Goal: Task Accomplishment & Management: Manage account settings

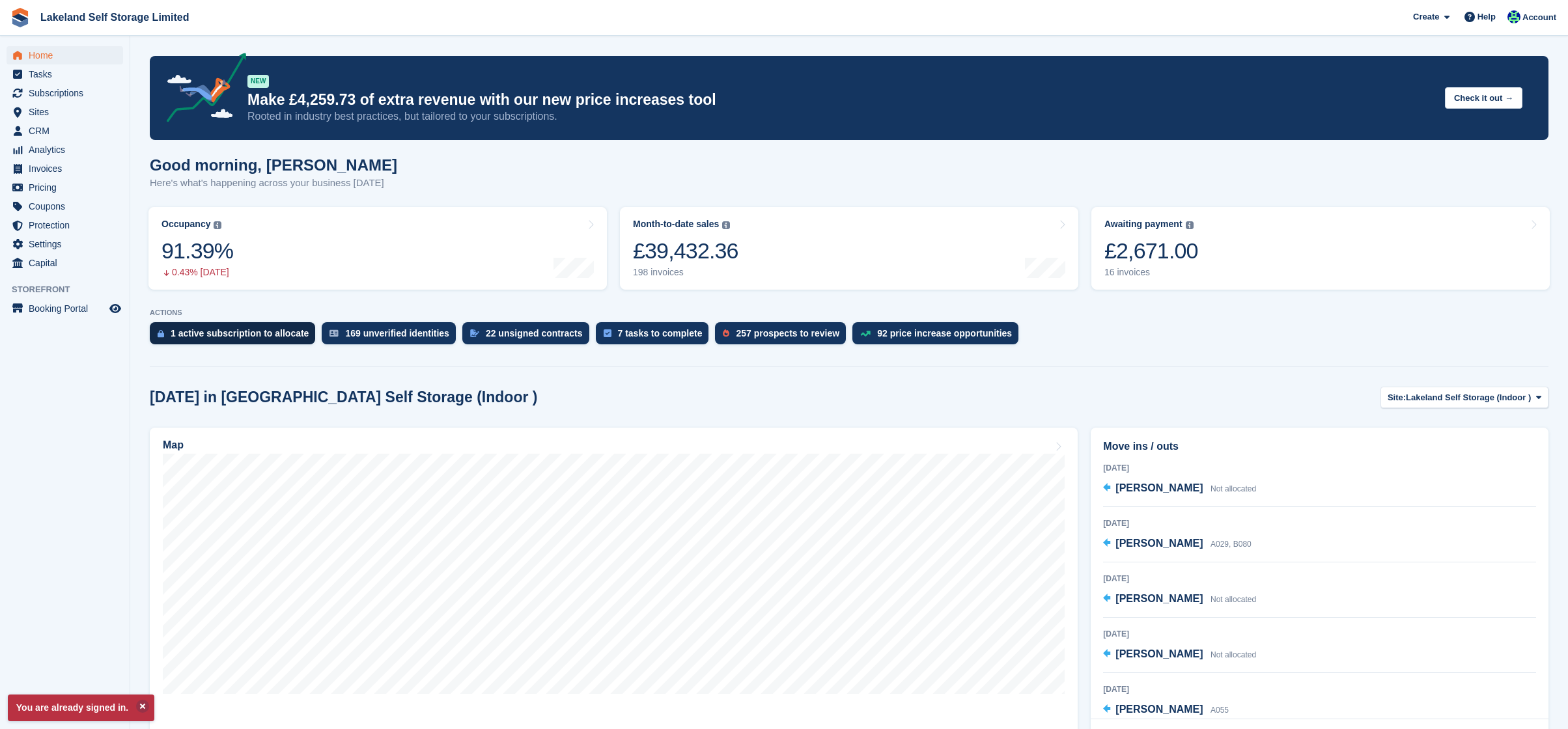
click at [232, 334] on div "1 active subscription to allocate" at bounding box center [240, 334] width 138 height 11
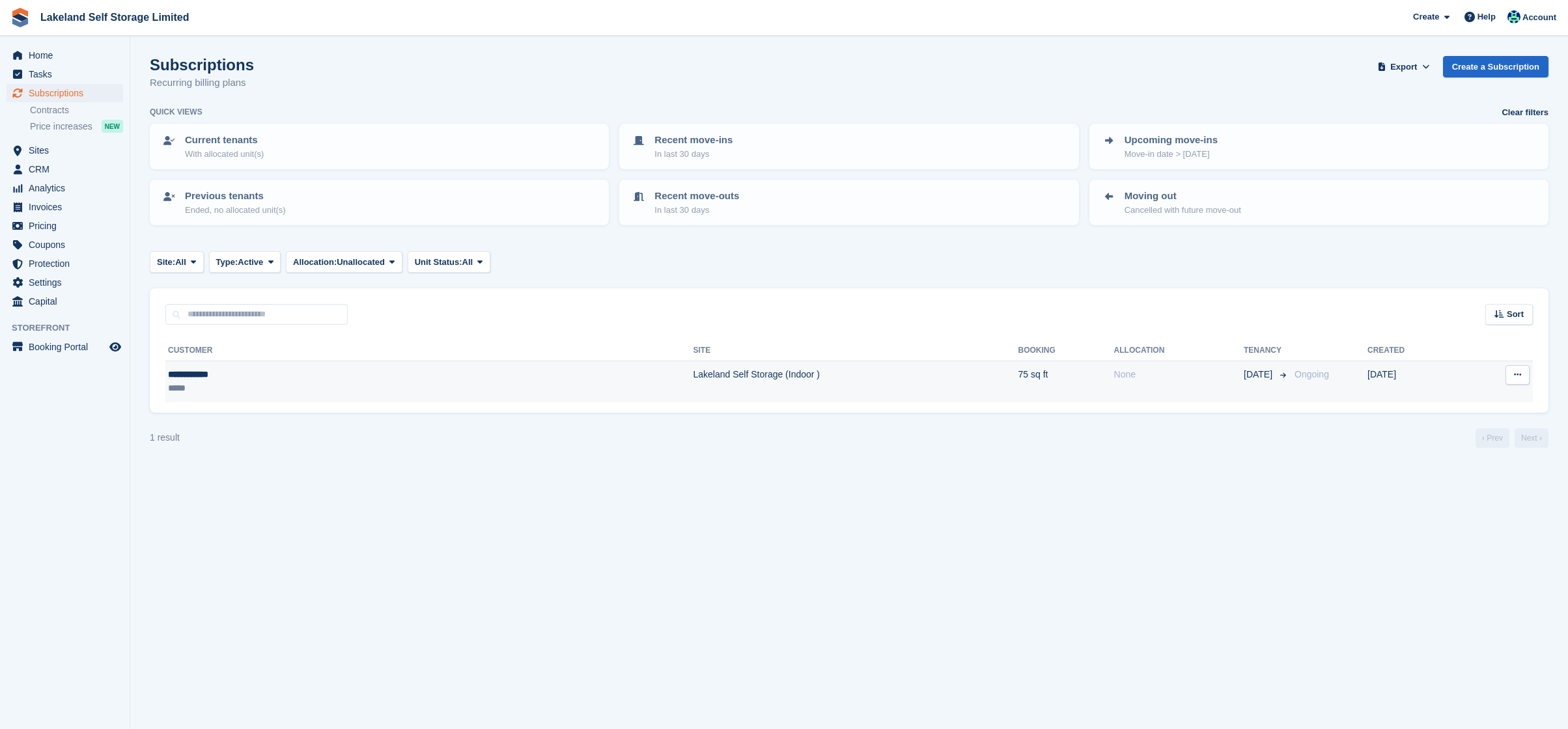
click at [262, 382] on div "*****" at bounding box center [269, 388] width 203 height 14
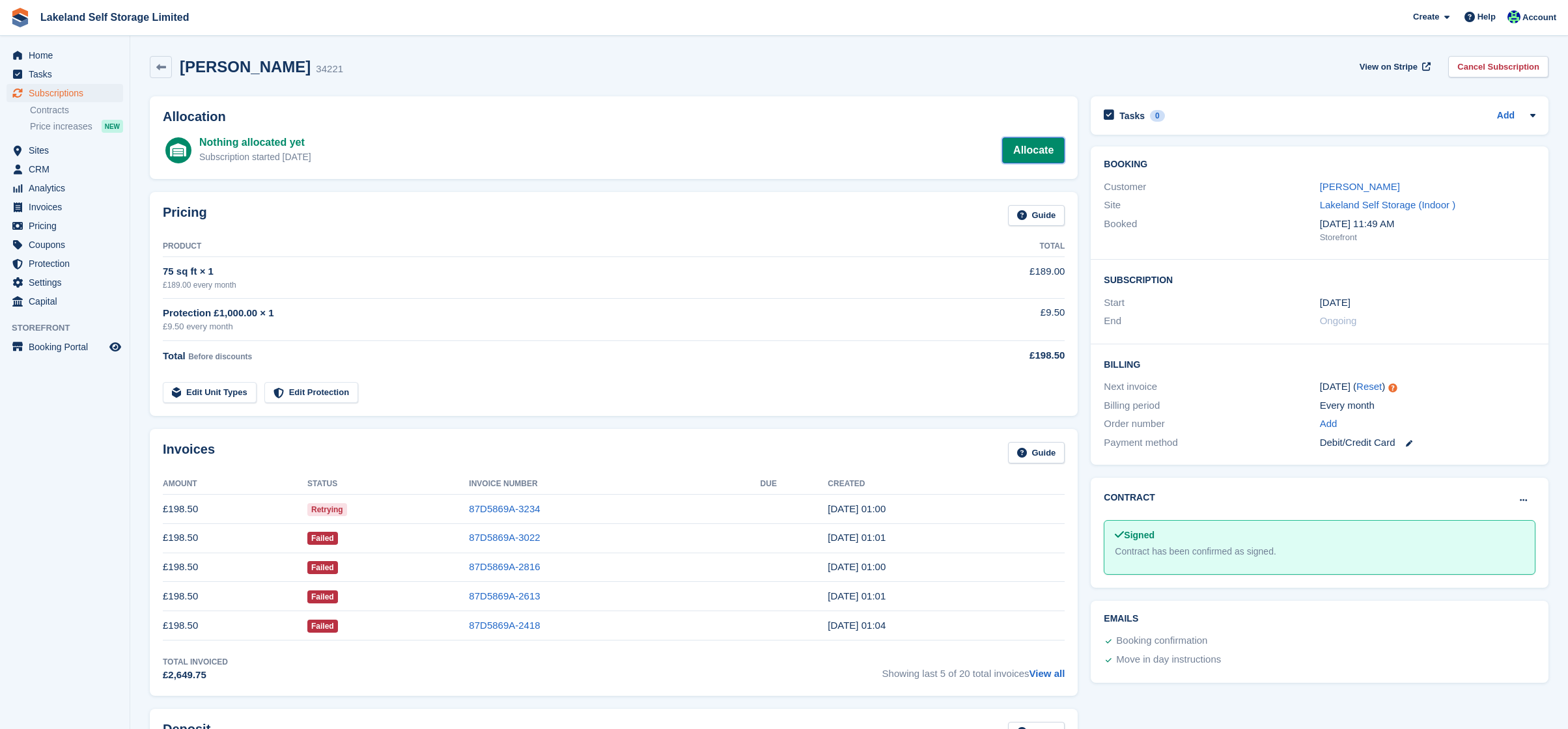
click at [1043, 150] on link "Allocate" at bounding box center [1033, 151] width 62 height 26
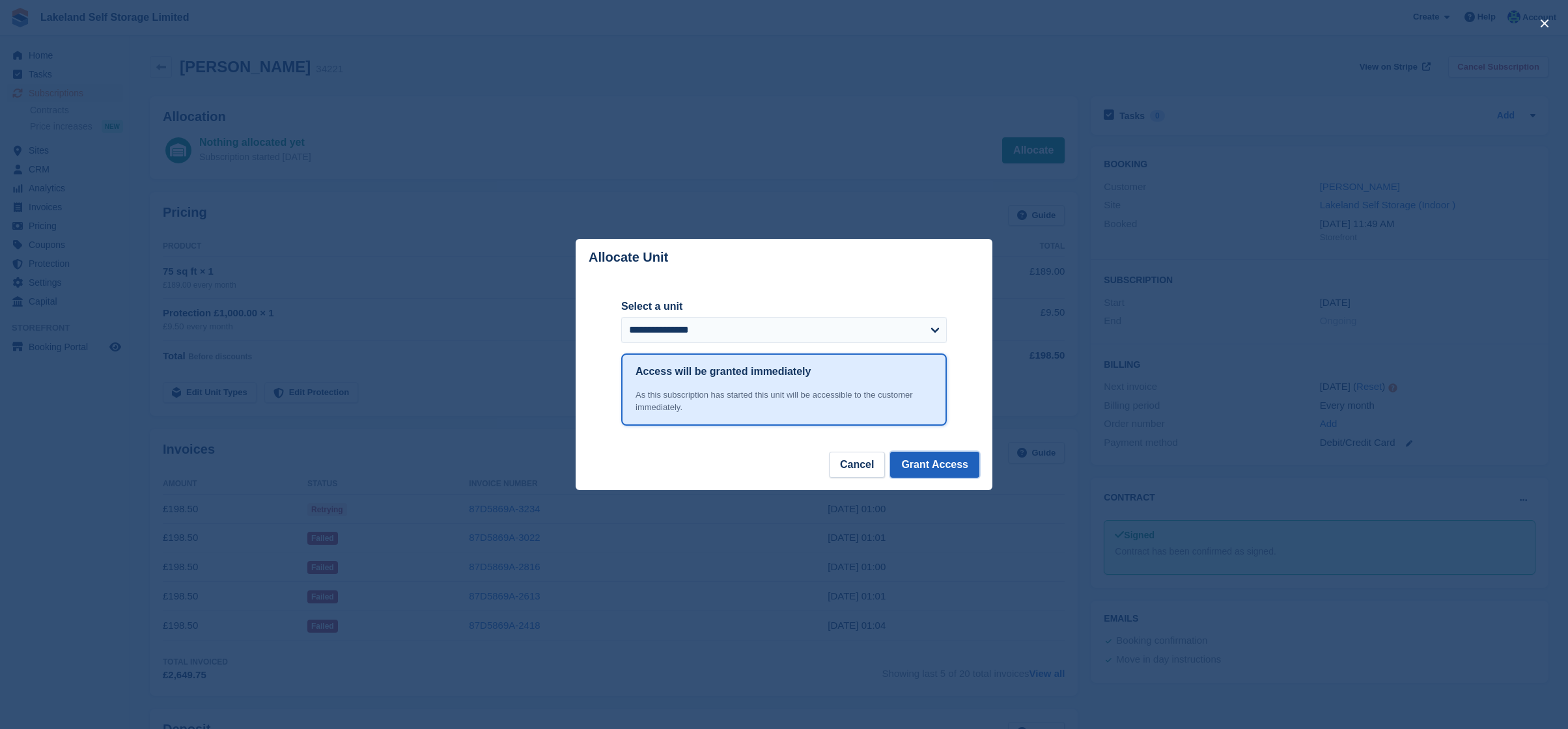
click at [925, 461] on button "Grant Access" at bounding box center [934, 464] width 89 height 26
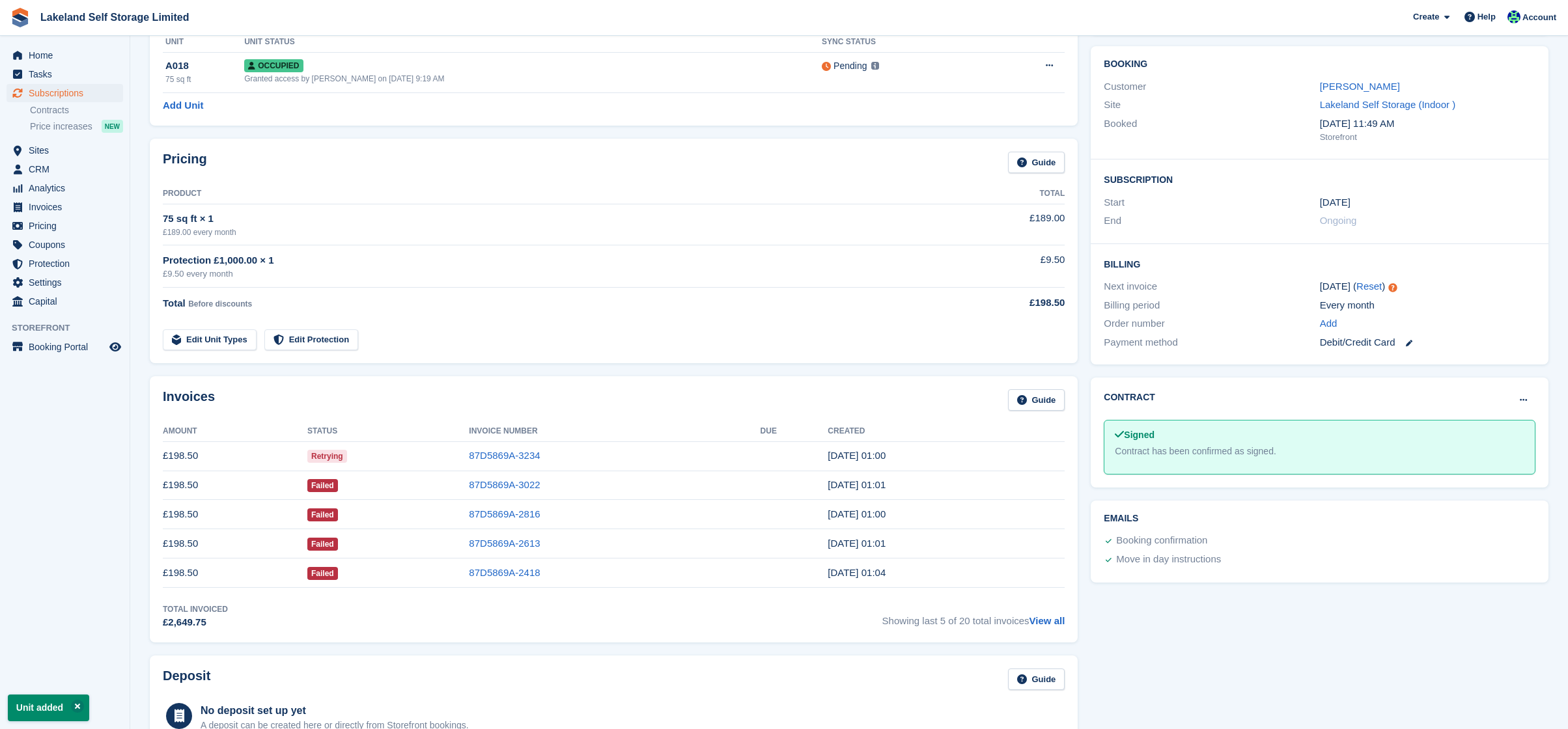
scroll to position [109, 0]
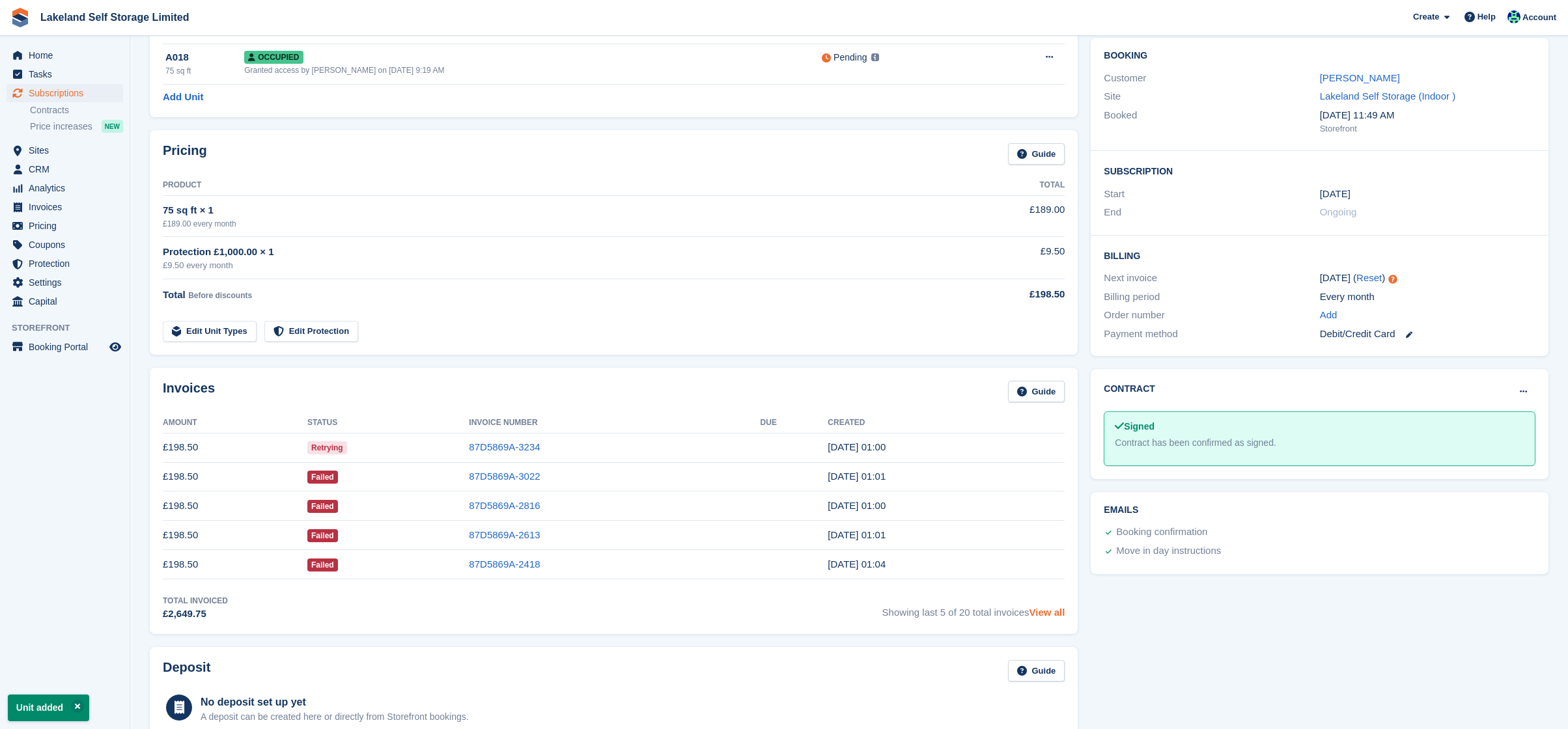
click at [1046, 612] on link "View all" at bounding box center [1047, 612] width 36 height 11
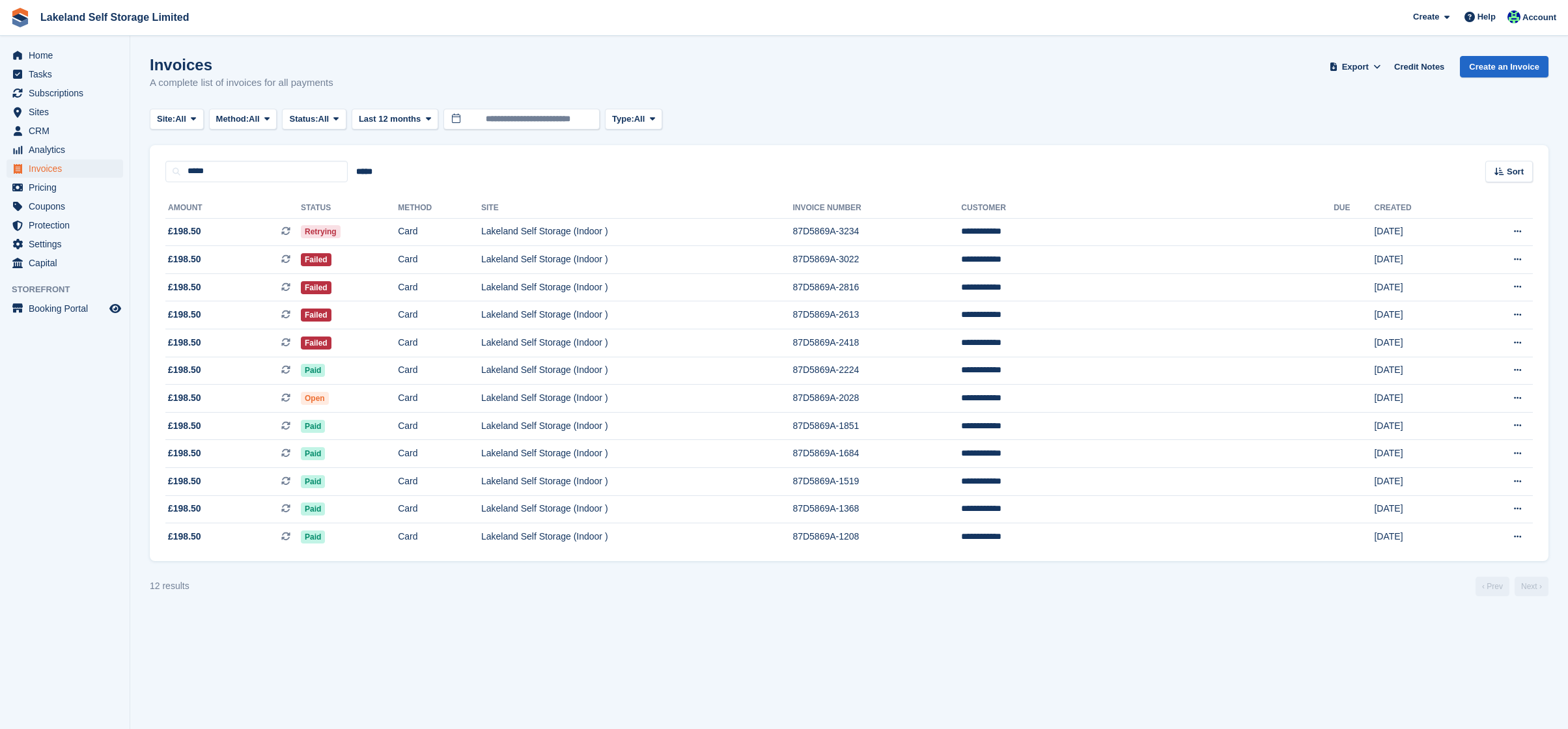
scroll to position [109, 0]
